Goal: Download file/media

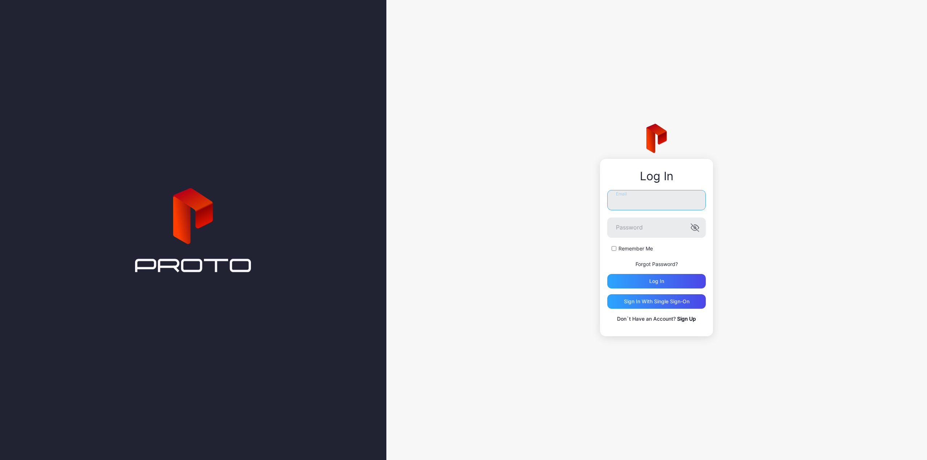
type input "**********"
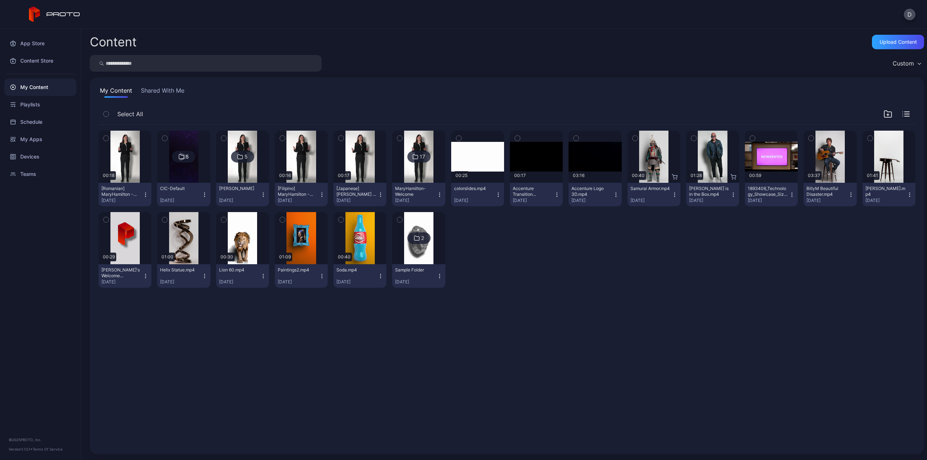
click at [261, 195] on icon "button" at bounding box center [263, 195] width 6 height 6
click at [249, 159] on div "5" at bounding box center [242, 157] width 23 height 12
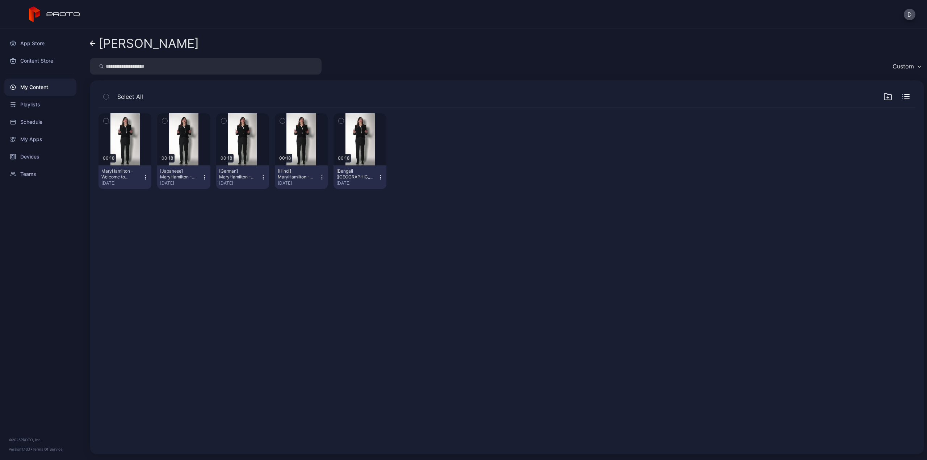
click at [144, 177] on icon "button" at bounding box center [146, 177] width 6 height 6
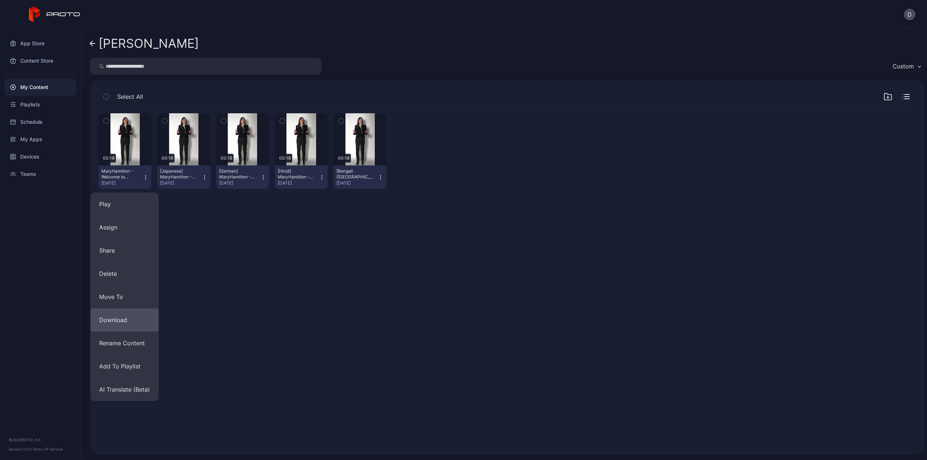
click at [132, 317] on button "Download" at bounding box center [124, 319] width 68 height 23
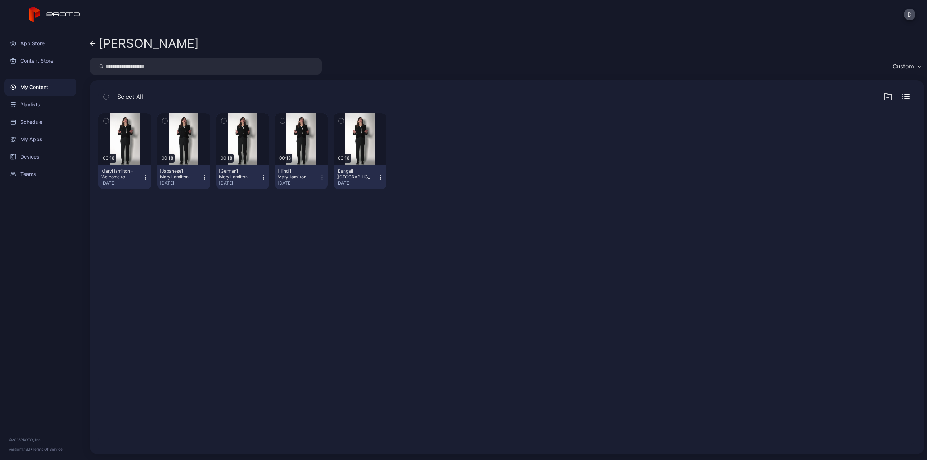
click at [96, 43] on link "[PERSON_NAME]" at bounding box center [144, 43] width 109 height 17
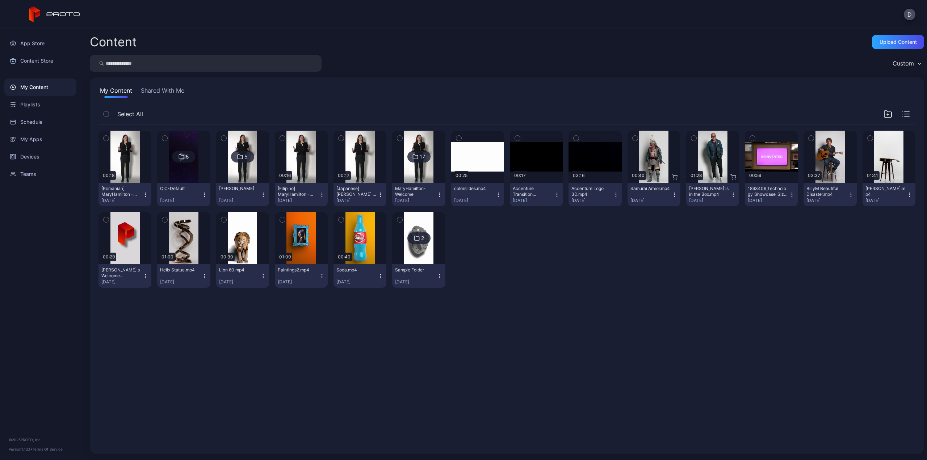
click at [143, 195] on icon "button" at bounding box center [146, 195] width 6 height 6
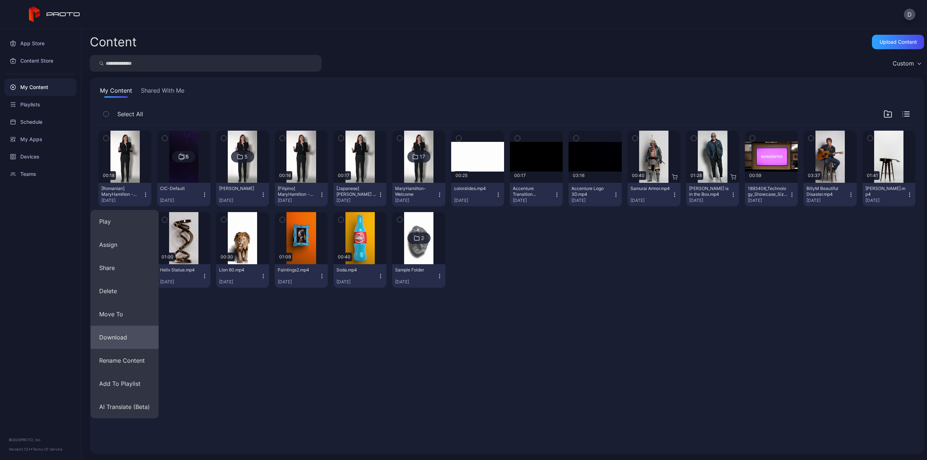
click at [134, 330] on button "Download" at bounding box center [124, 337] width 68 height 23
